Goal: Check status: Check status

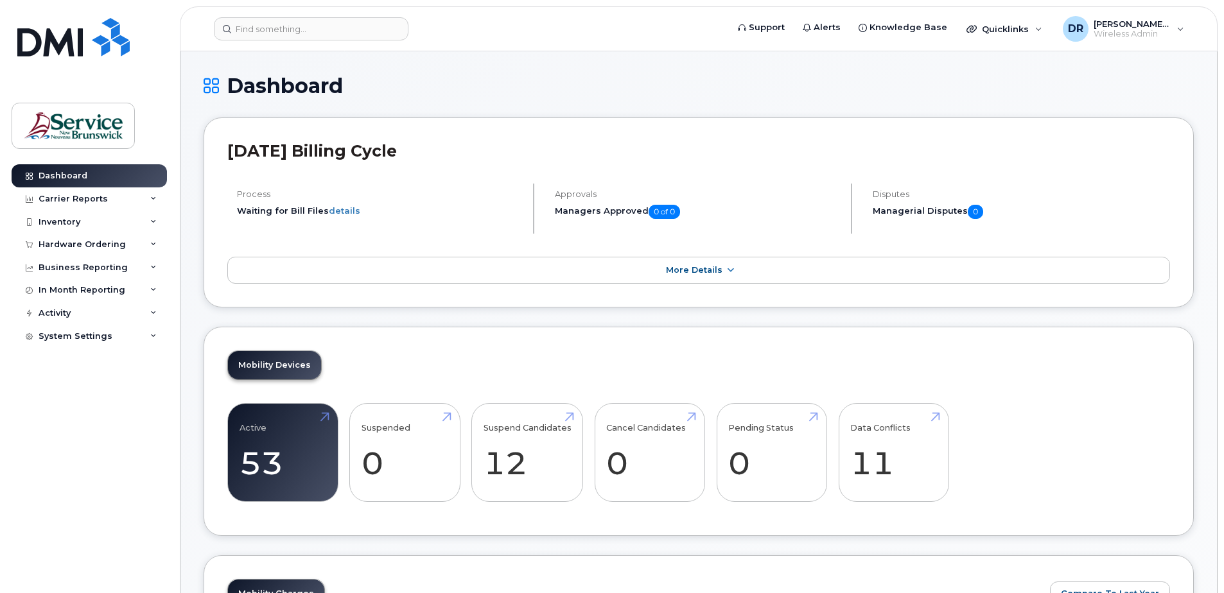
click at [536, 331] on div "Mobility Devices Active 53 Suspended 0 Suspend Candidates 12 Cancel Candidates …" at bounding box center [699, 432] width 990 height 210
click at [279, 451] on link "Active 53" at bounding box center [283, 452] width 87 height 85
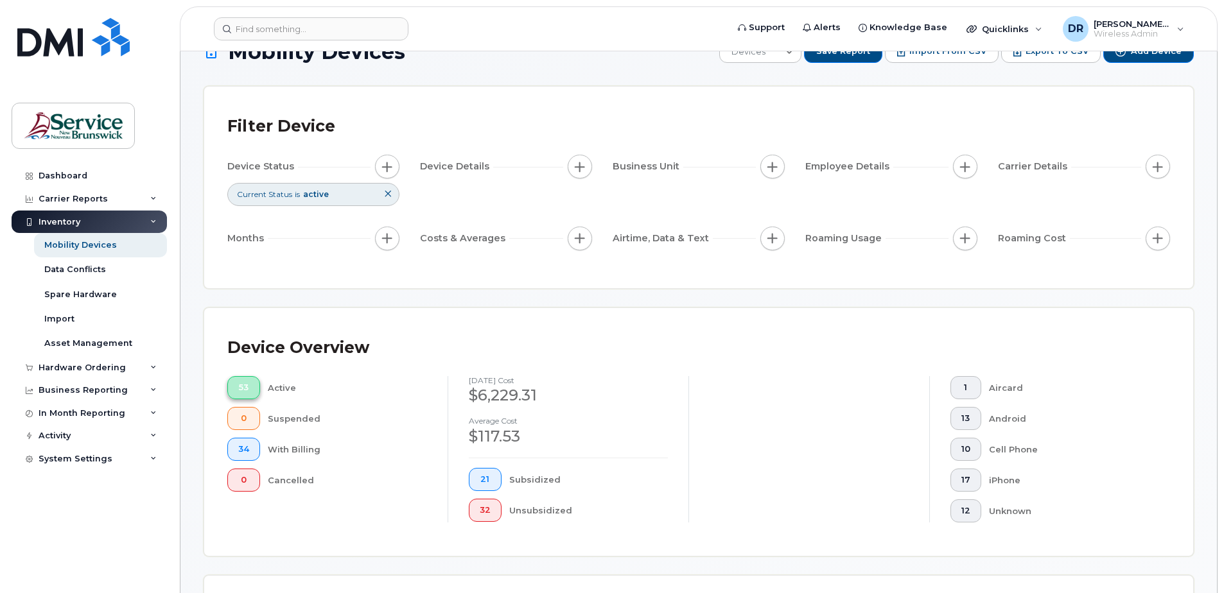
scroll to position [64, 0]
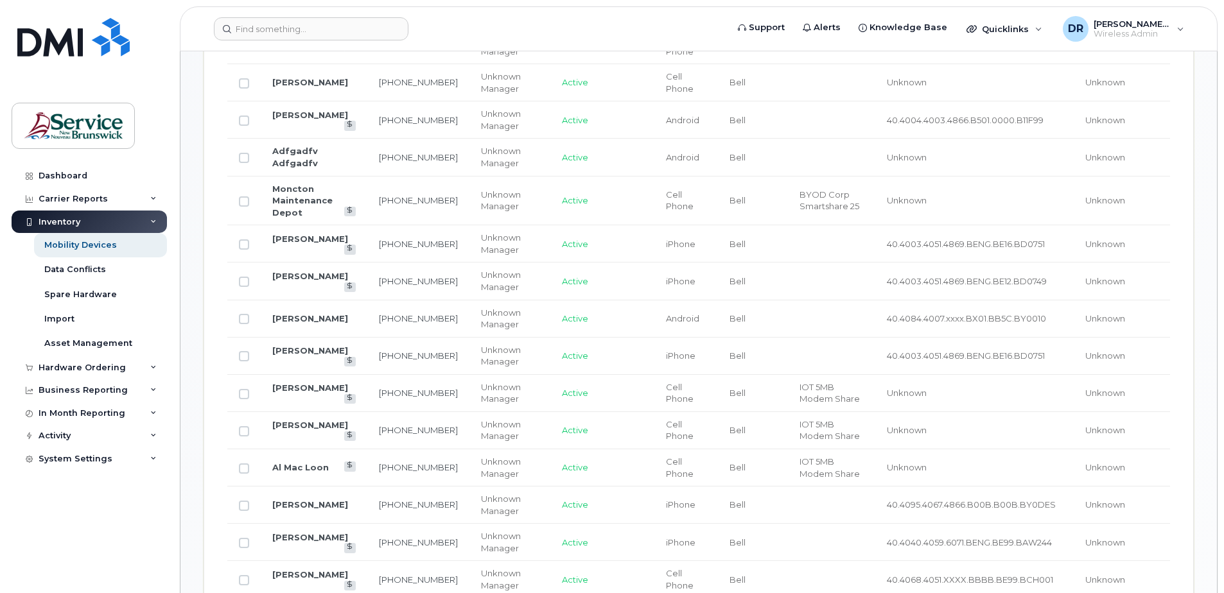
scroll to position [858, 0]
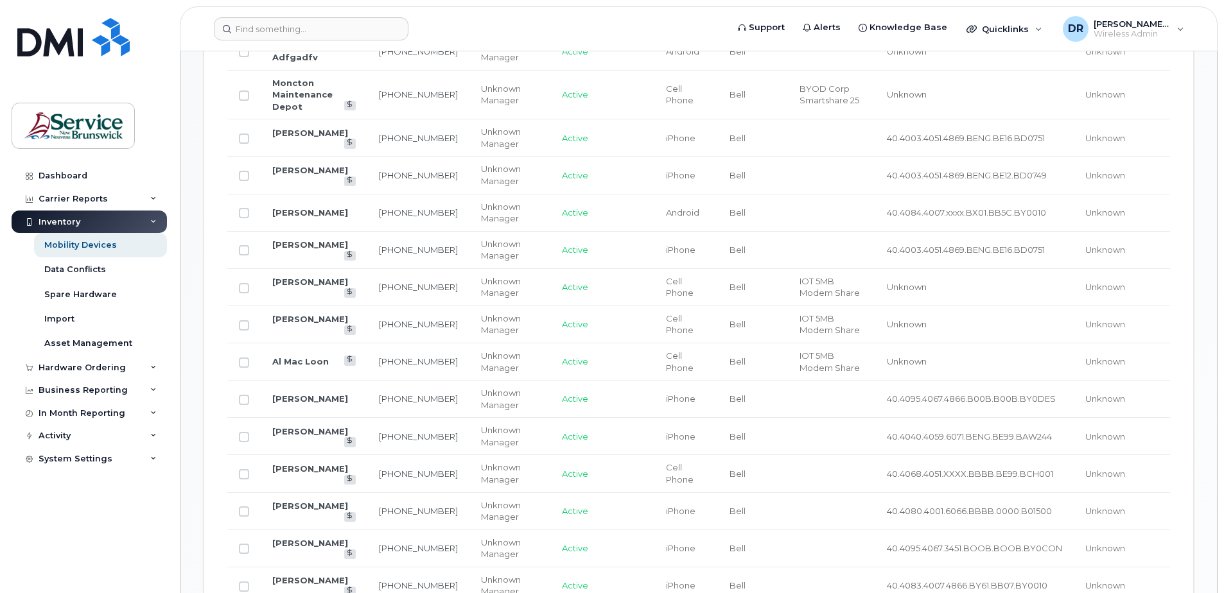
drag, startPoint x: 721, startPoint y: 259, endPoint x: 720, endPoint y: 267, distance: 7.8
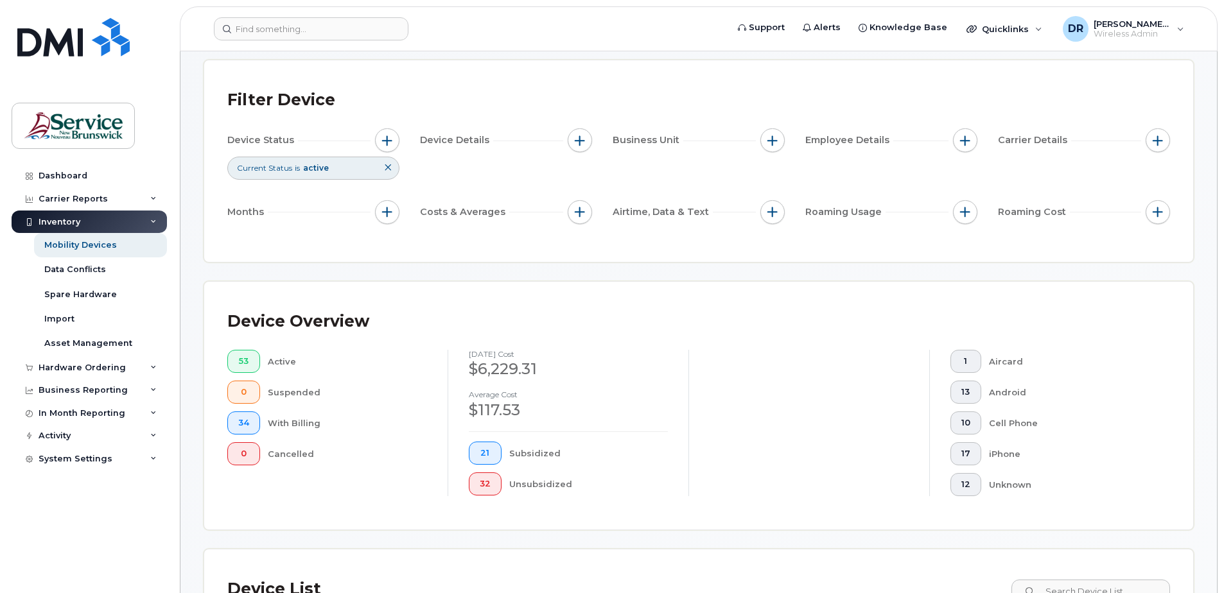
scroll to position [0, 0]
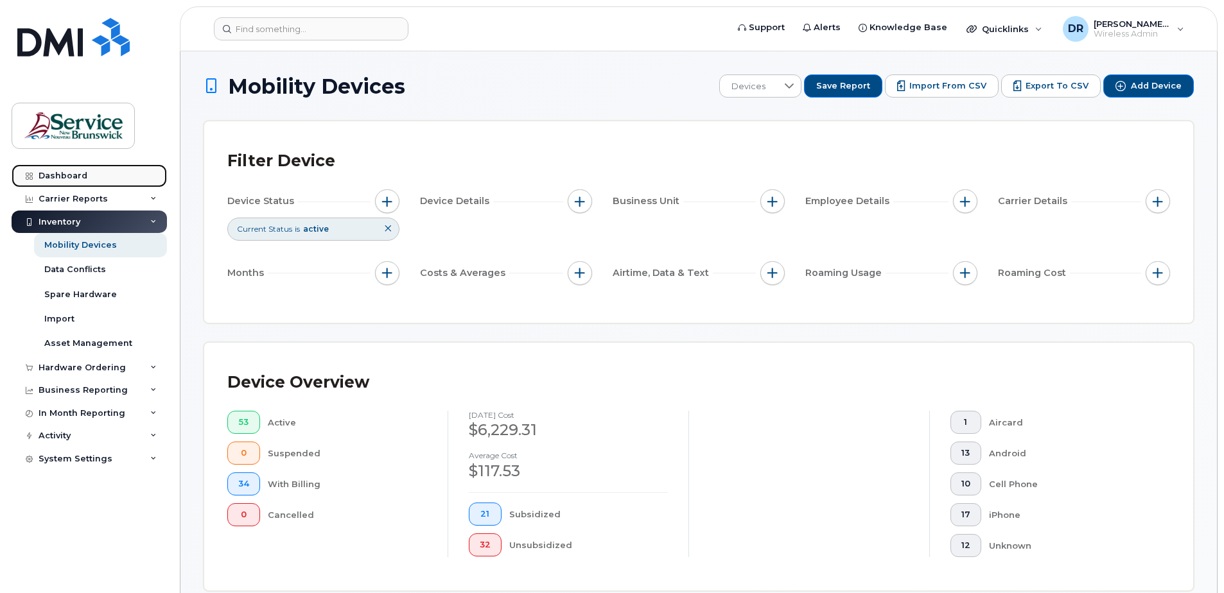
click at [81, 179] on div "Dashboard" at bounding box center [63, 176] width 49 height 10
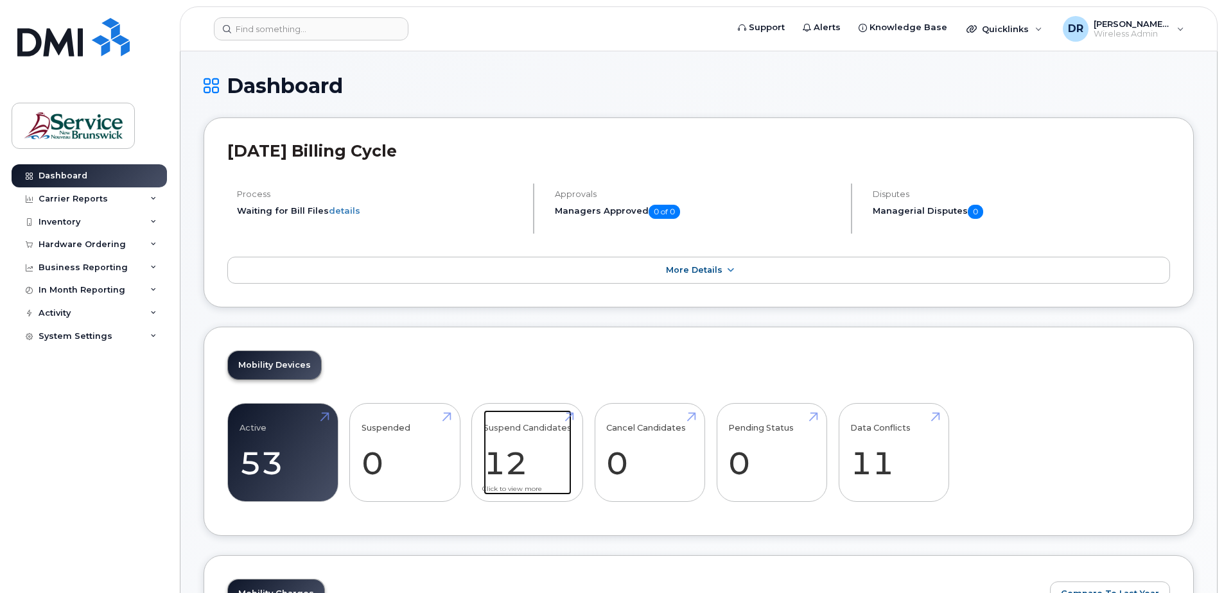
click at [521, 465] on link "Suspend Candidates 12" at bounding box center [528, 452] width 88 height 85
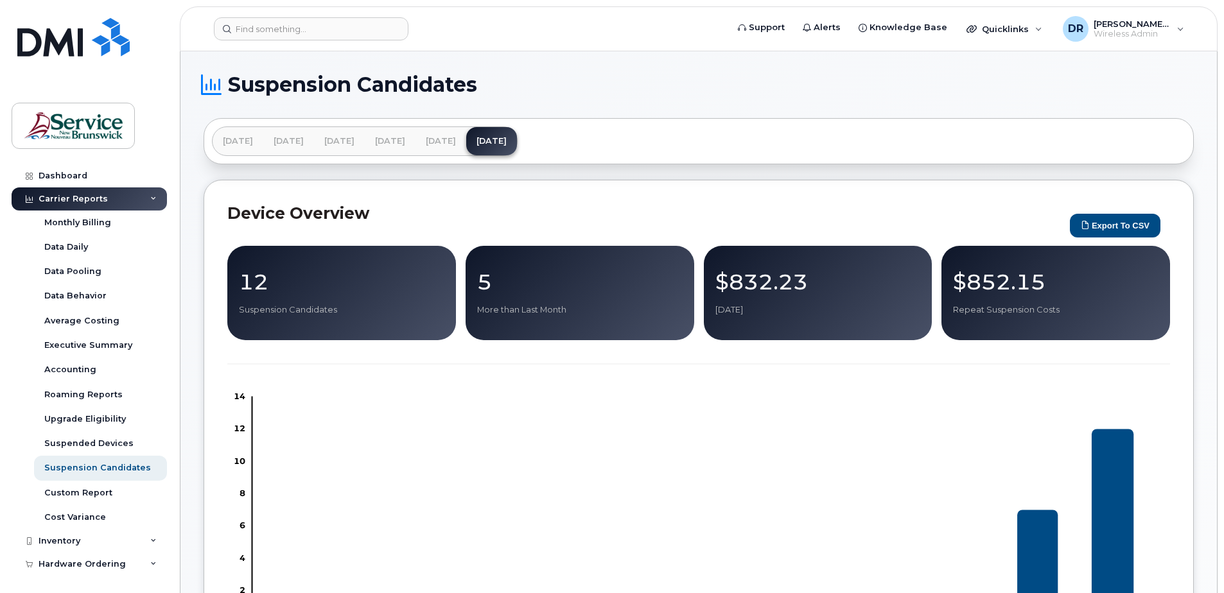
click at [84, 159] on div "Dashboard Carrier Reports Monthly Billing Data Daily Data Pooling Data Behavior…" at bounding box center [87, 296] width 174 height 593
click at [80, 181] on link "Dashboard" at bounding box center [89, 175] width 155 height 23
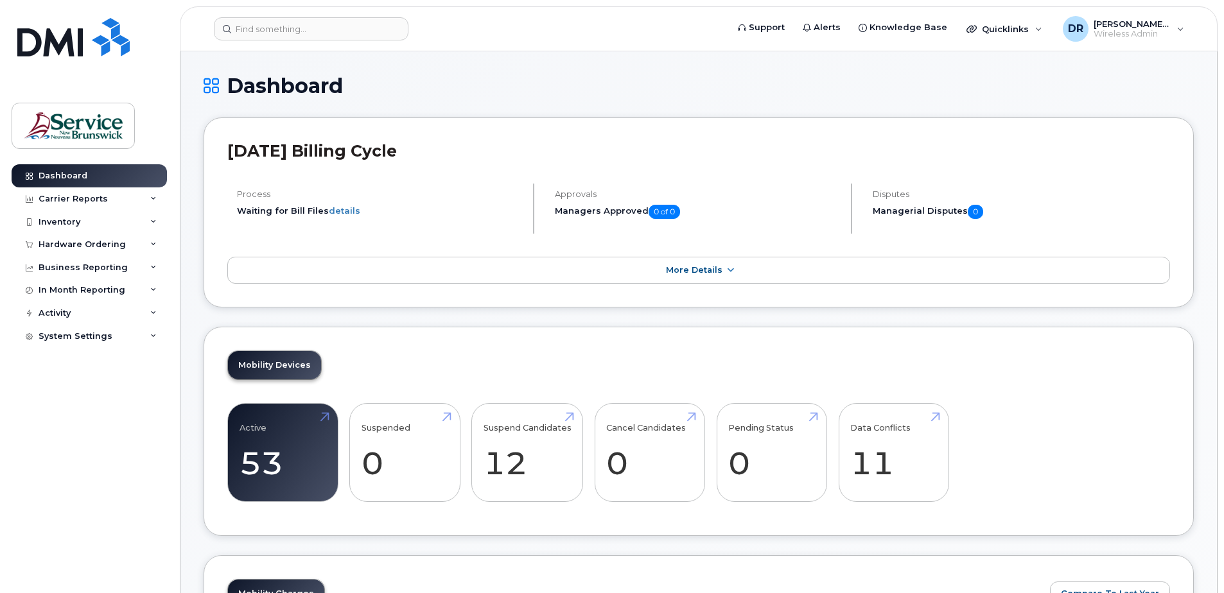
scroll to position [321, 0]
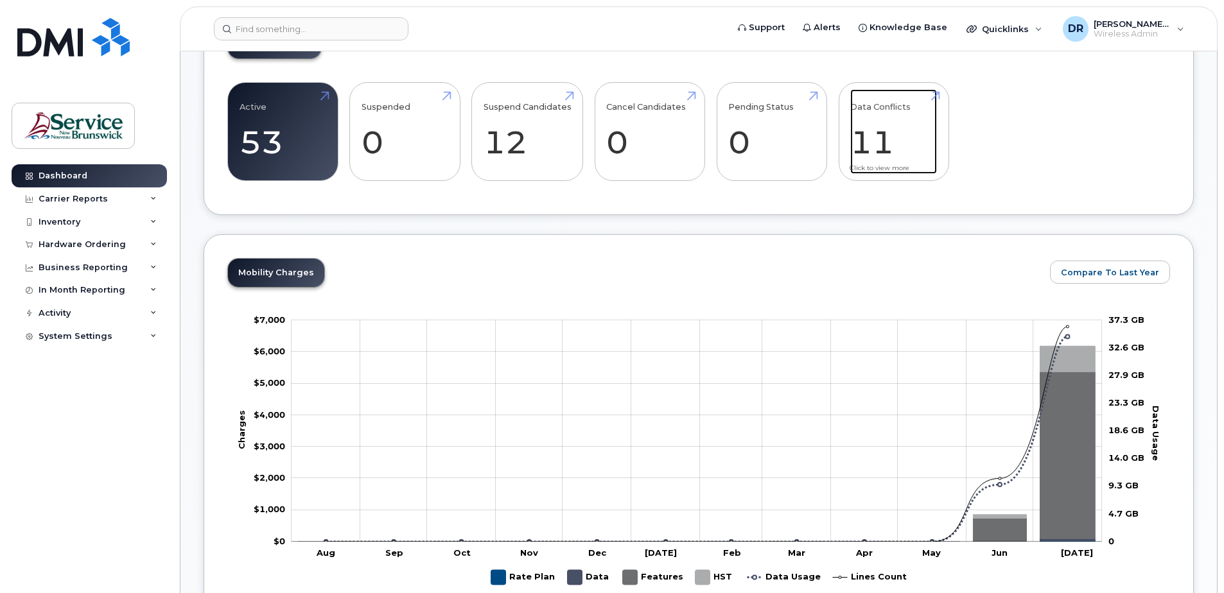
click at [903, 134] on link "Data Conflicts 11" at bounding box center [893, 131] width 87 height 85
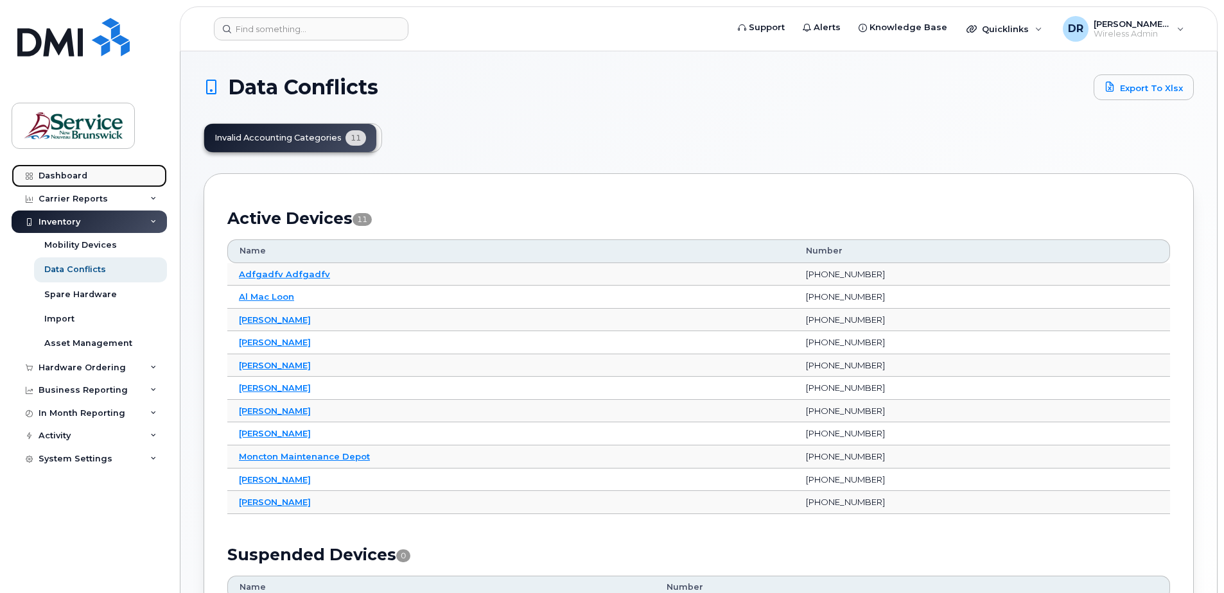
click at [116, 176] on link "Dashboard" at bounding box center [89, 175] width 155 height 23
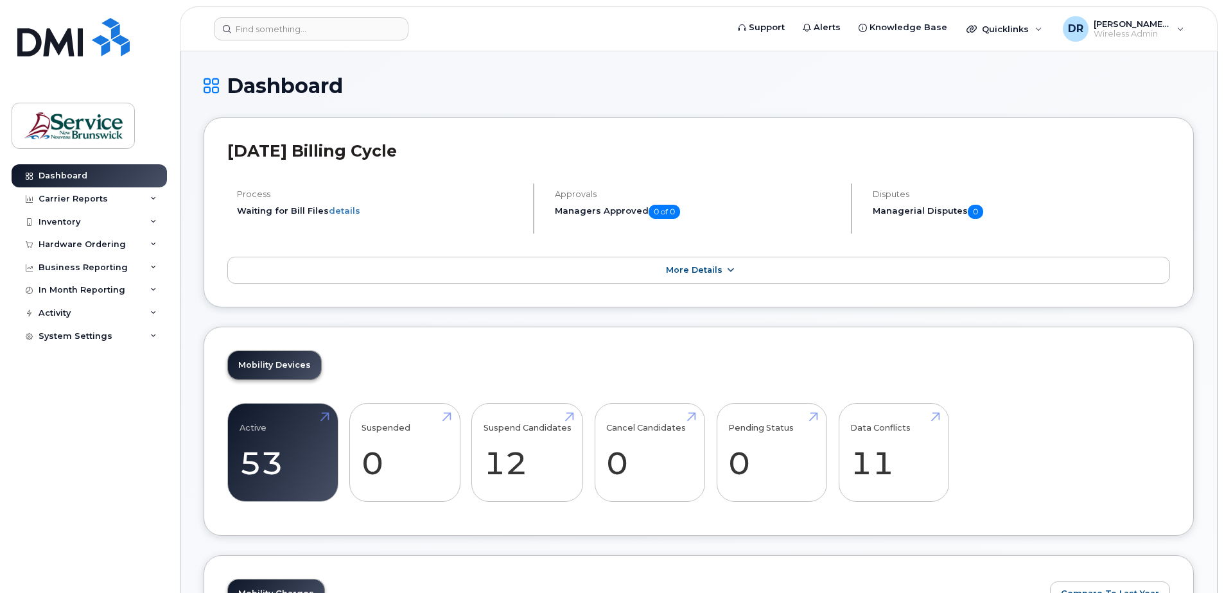
click at [543, 275] on link "More Details" at bounding box center [698, 270] width 943 height 27
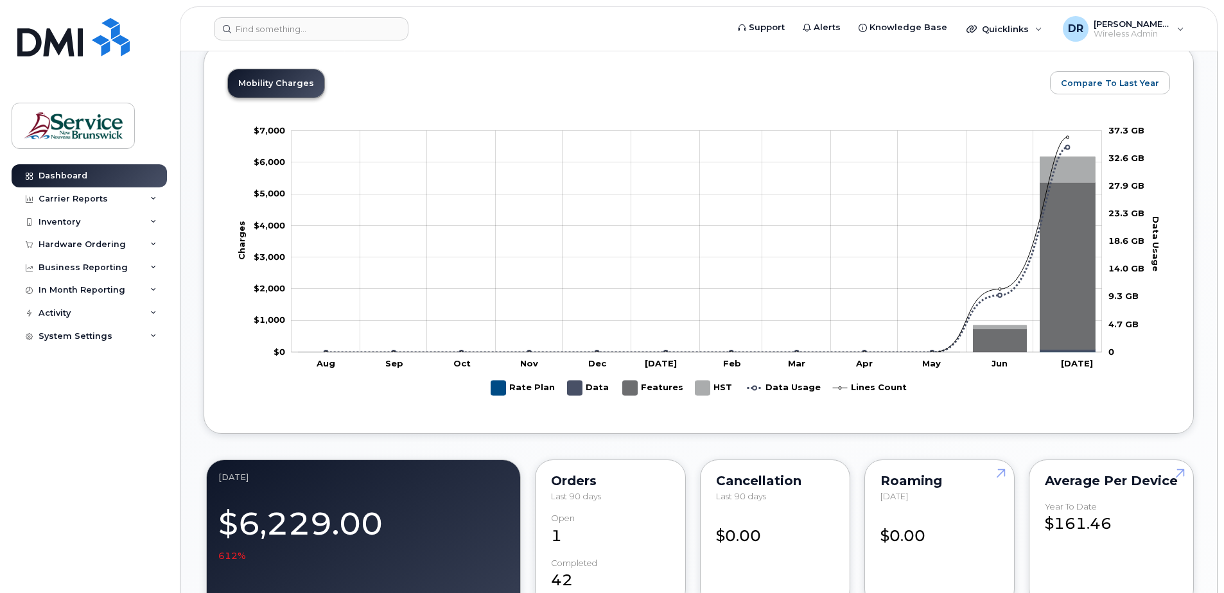
scroll to position [369, 0]
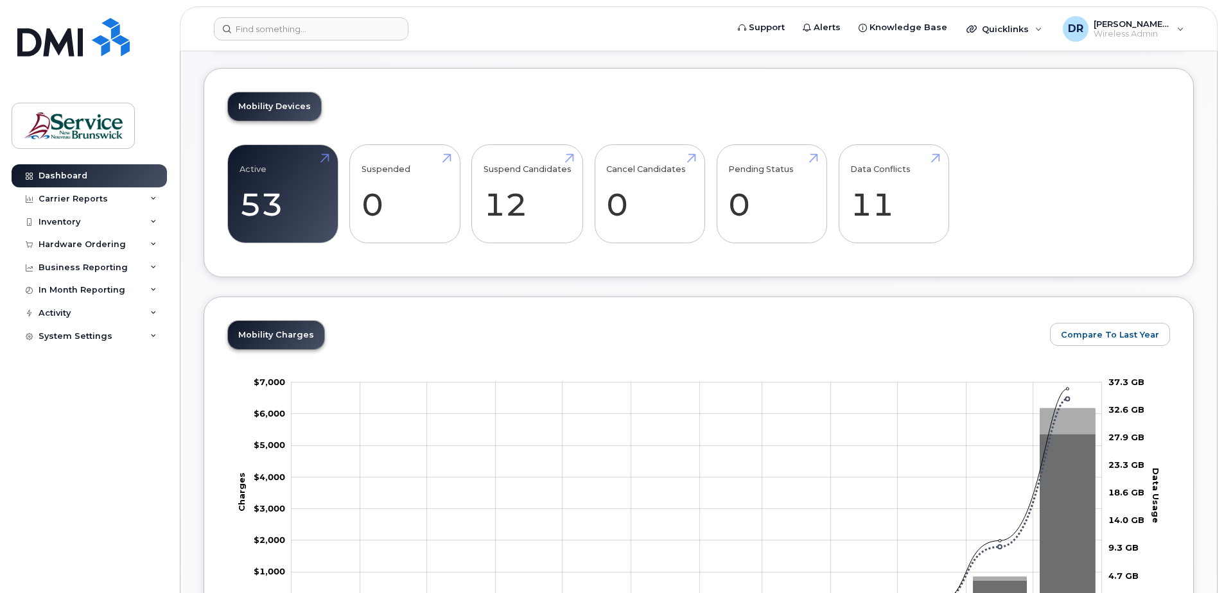
click at [1122, 119] on div "Mobility Devices Active 53 Suspended 0 Suspend Candidates 12 Cancel Candidates …" at bounding box center [699, 173] width 990 height 210
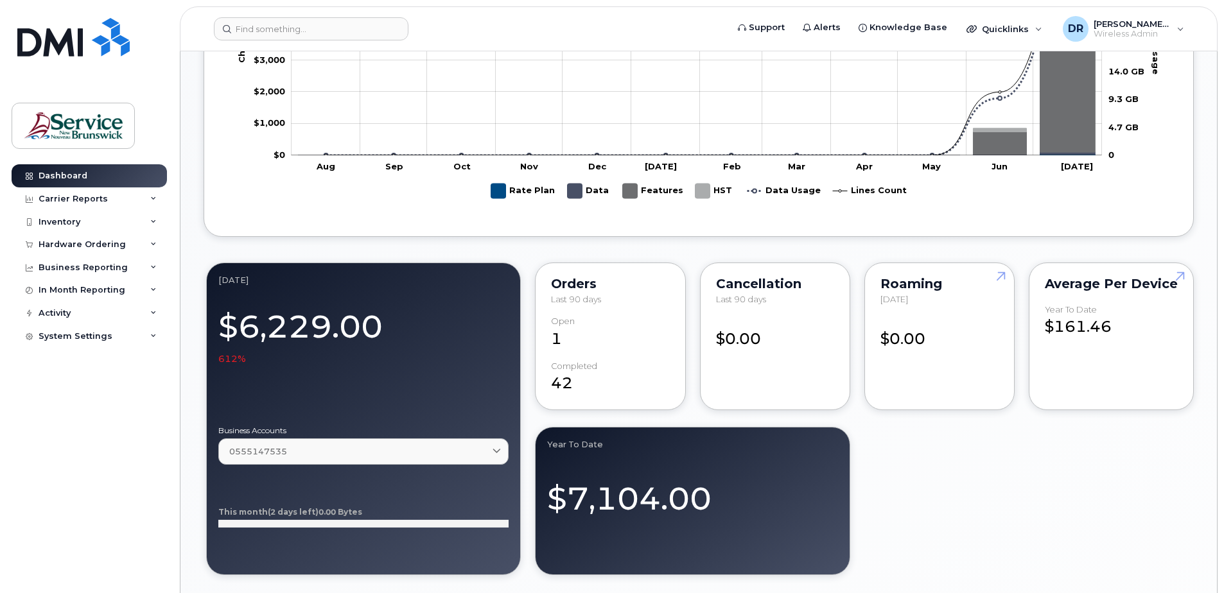
scroll to position [1011, 0]
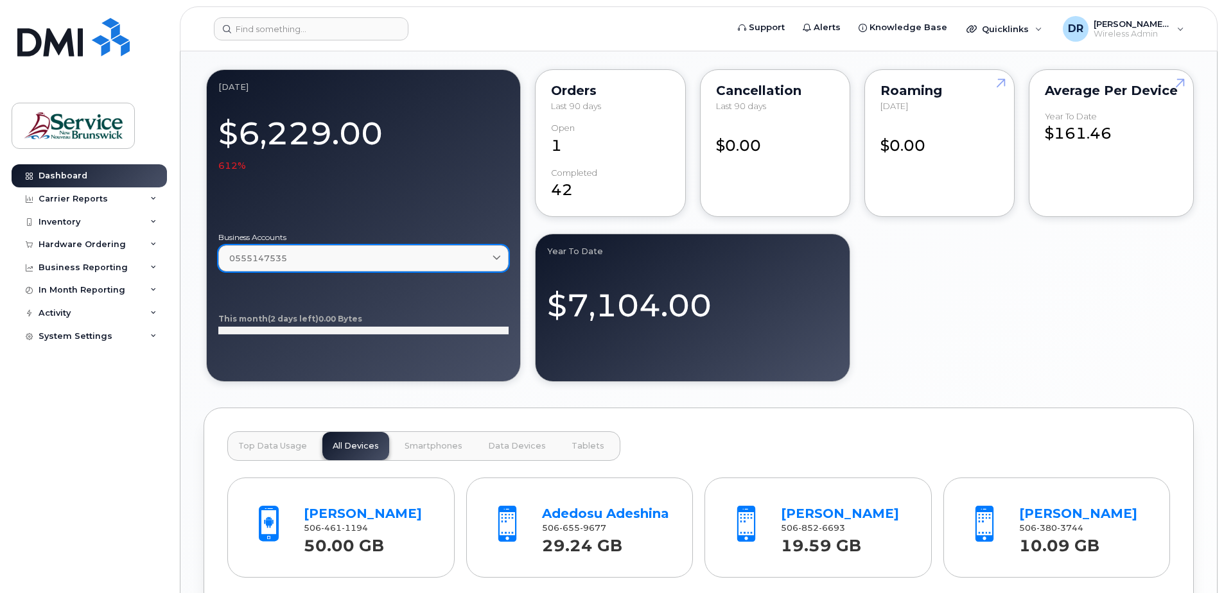
click at [426, 268] on link "0555147535" at bounding box center [363, 258] width 290 height 26
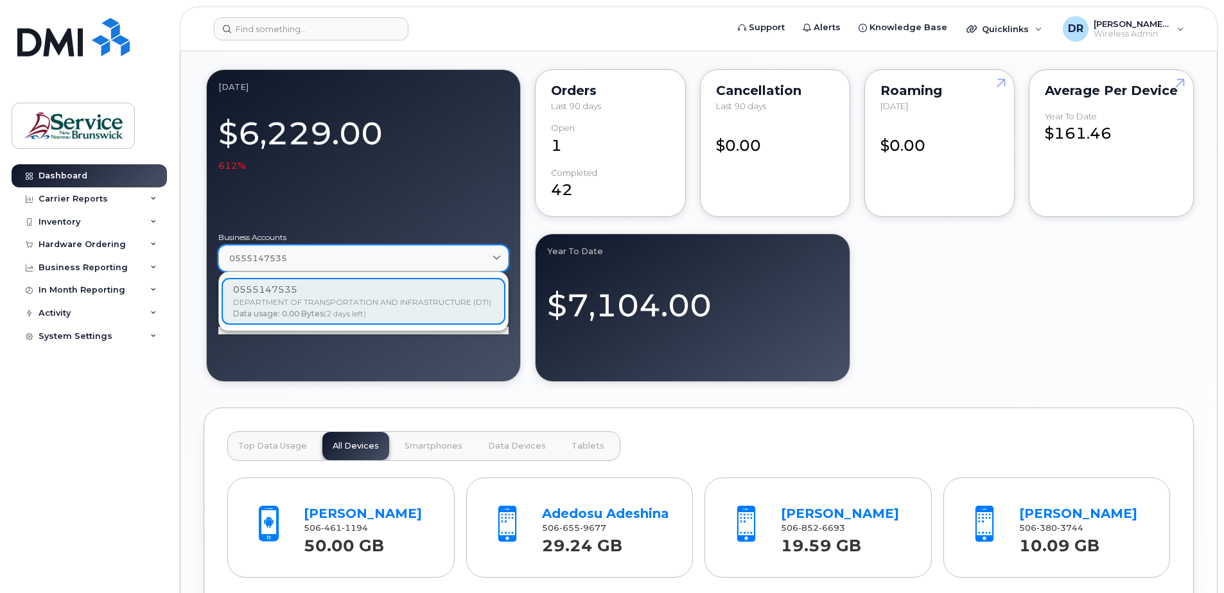
click at [453, 248] on link "0555147535" at bounding box center [363, 258] width 290 height 26
click at [476, 268] on link "0555147535" at bounding box center [363, 258] width 290 height 26
click at [1063, 302] on div "July 2025 $6,229.00 612% Business Accounts 0555147535 0555147535 DEPARTMENT OF …" at bounding box center [699, 225] width 990 height 317
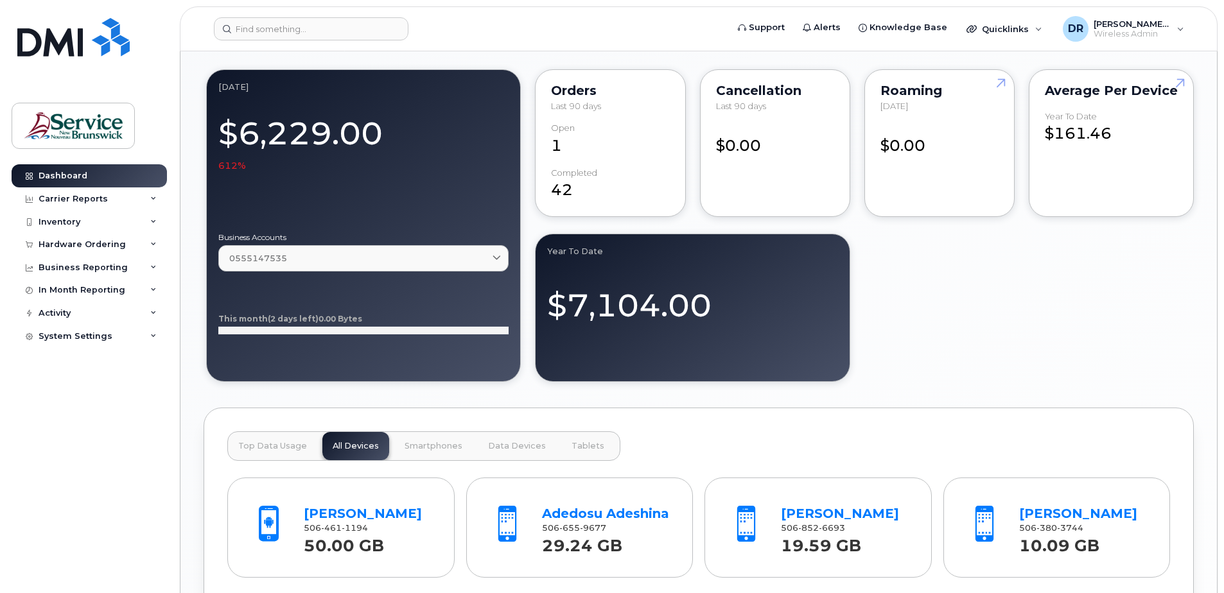
click at [285, 455] on button "Top Data Usage" at bounding box center [272, 446] width 89 height 28
